Goal: Task Accomplishment & Management: Manage account settings

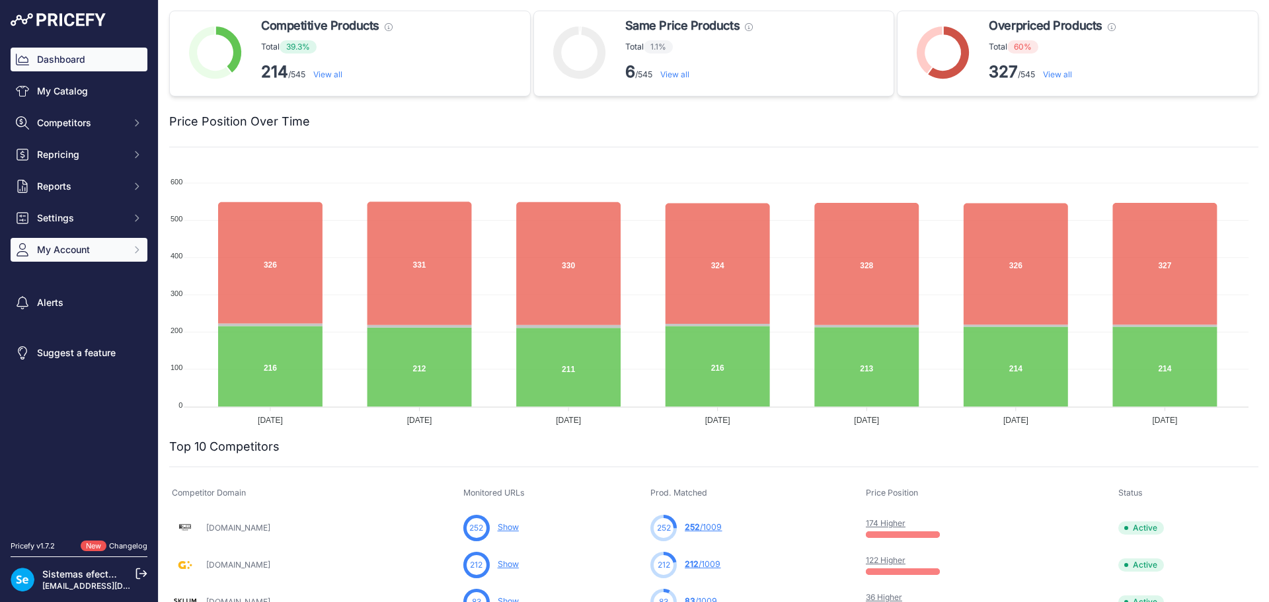
drag, startPoint x: 87, startPoint y: 213, endPoint x: 89, endPoint y: 243, distance: 29.1
click at [89, 243] on div "Dashboard My Catalog Competitors Competitors Monitored URLs MAP infringements R…" at bounding box center [79, 155] width 137 height 214
click at [89, 243] on button "My Account" at bounding box center [79, 250] width 137 height 24
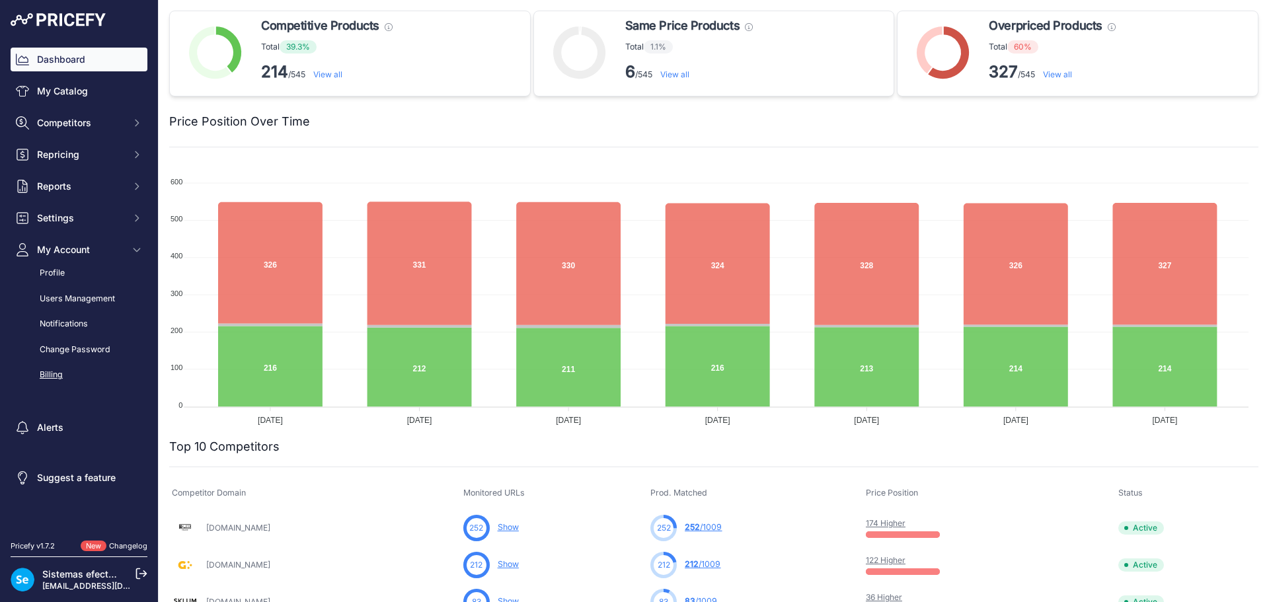
click at [52, 375] on link "Billing" at bounding box center [79, 375] width 137 height 23
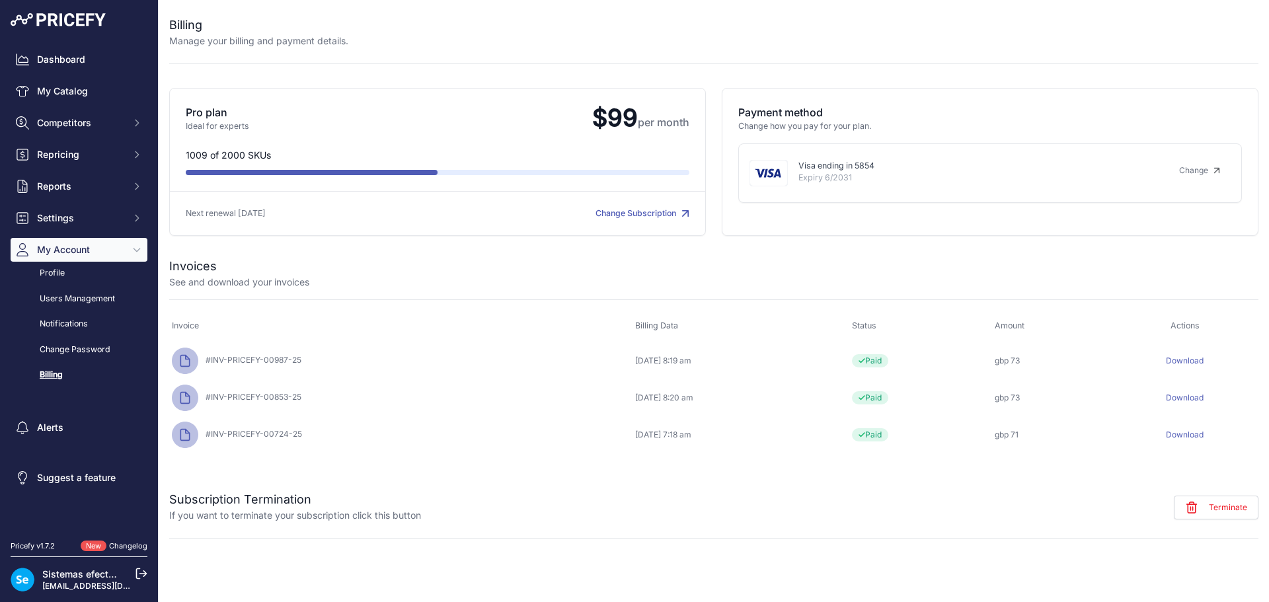
click at [1204, 358] on link "Download" at bounding box center [1185, 361] width 38 height 10
